Goal: Task Accomplishment & Management: Manage account settings

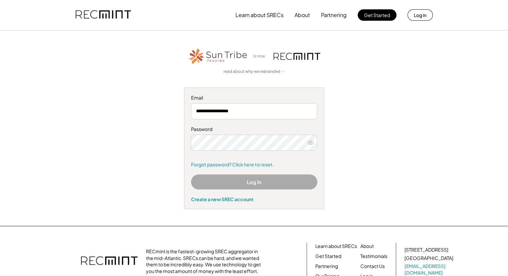
click at [18, 104] on div "**********" at bounding box center [254, 168] width 508 height 336
click at [251, 182] on button "Log In" at bounding box center [254, 181] width 126 height 15
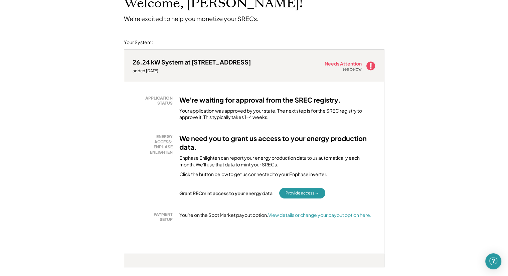
scroll to position [67, 0]
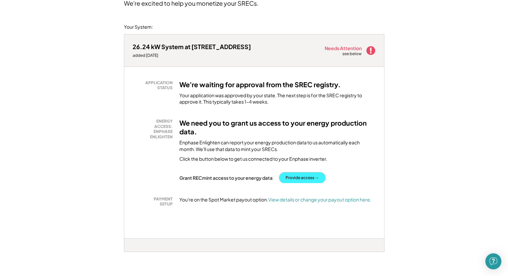
click at [301, 178] on button "Provide access →" at bounding box center [302, 177] width 46 height 11
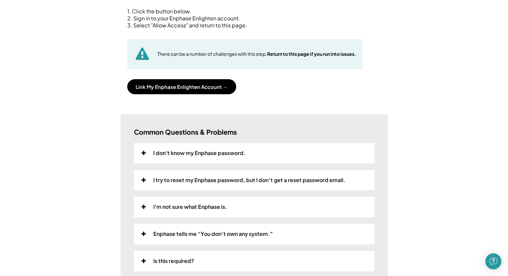
scroll to position [100, 0]
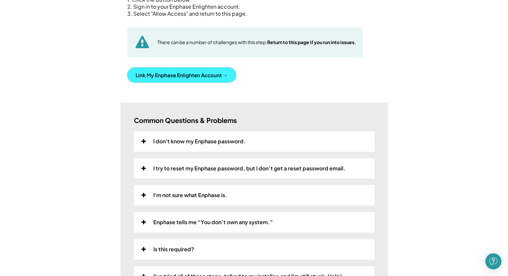
click at [163, 74] on button "Link My Enphase Enlighten Account →" at bounding box center [181, 74] width 109 height 15
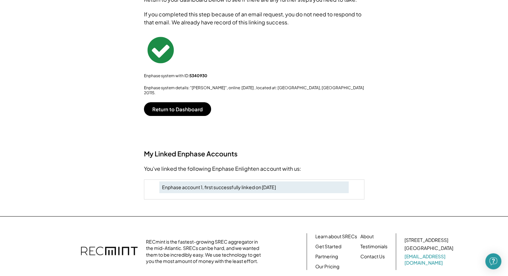
scroll to position [0, 0]
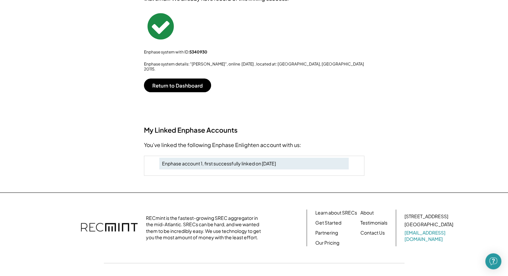
scroll to position [145, 0]
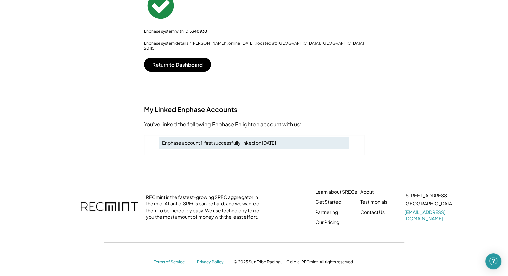
click at [20, 130] on div "Home Direct Deposit My Account Support Log Out Refer a Friend Link your Enphase…" at bounding box center [254, 68] width 508 height 426
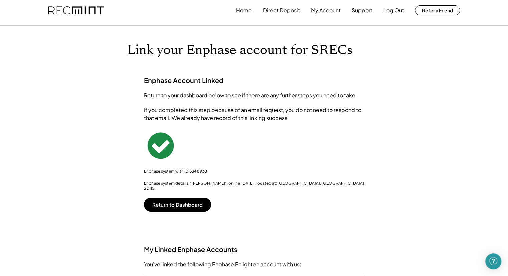
scroll to position [0, 0]
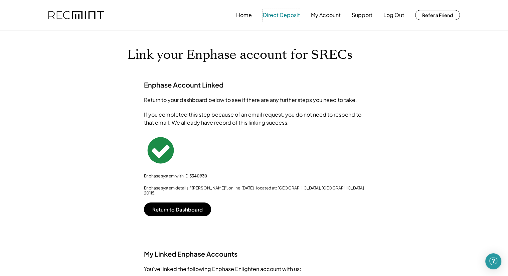
click at [278, 15] on button "Direct Deposit" at bounding box center [281, 14] width 37 height 13
